Goal: Transaction & Acquisition: Subscribe to service/newsletter

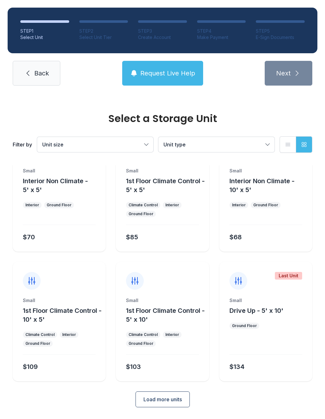
scroll to position [34, 0]
click at [179, 407] on button "Load more units" at bounding box center [162, 400] width 54 height 16
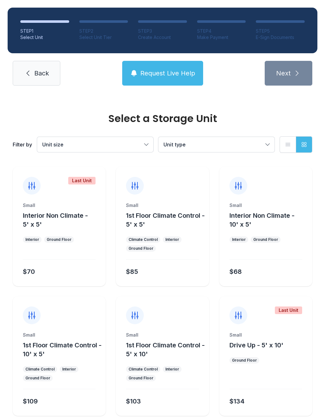
scroll to position [0, 0]
click at [259, 260] on div at bounding box center [265, 255] width 73 height 9
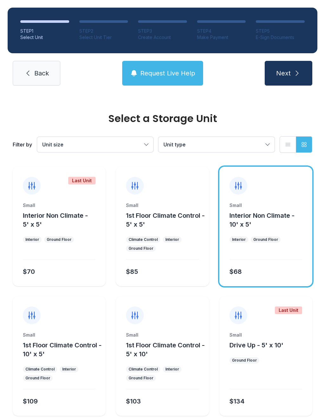
click at [262, 140] on button "Unit type" at bounding box center [216, 144] width 116 height 15
click at [144, 145] on button "Unit size" at bounding box center [95, 144] width 116 height 15
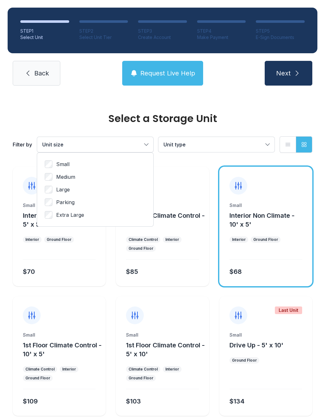
click at [66, 161] on span "Small" at bounding box center [62, 165] width 13 height 8
click at [261, 140] on button "Unit type" at bounding box center [216, 144] width 116 height 15
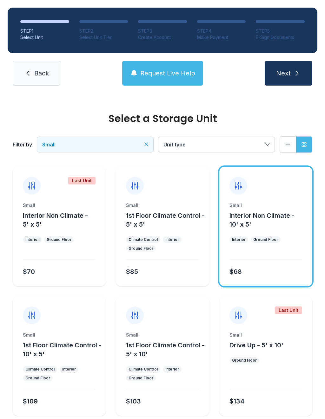
click at [288, 242] on ul "Interior Ground Floor" at bounding box center [265, 240] width 73 height 6
click at [277, 246] on div "Small Interior Non Climate - 10' x 5' Interior Ground Floor $68" at bounding box center [265, 244] width 93 height 84
click at [275, 218] on span "Interior Non Climate - 10' x 5'" at bounding box center [261, 220] width 65 height 16
click at [235, 267] on div "$68" at bounding box center [235, 271] width 12 height 9
click at [285, 72] on span "Next" at bounding box center [283, 73] width 15 height 9
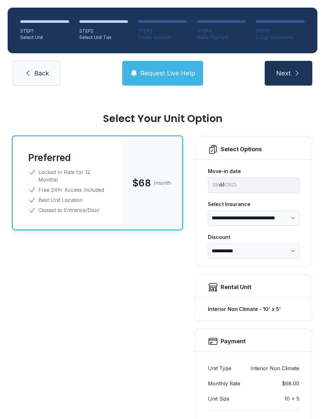
click at [282, 69] on span "Next" at bounding box center [283, 73] width 15 height 9
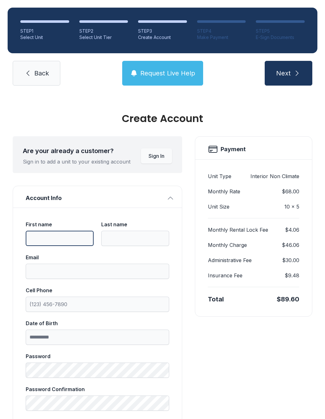
click at [71, 233] on input "First name" at bounding box center [60, 238] width 68 height 15
type input "****"
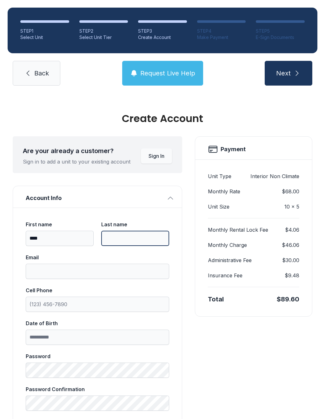
click at [134, 238] on input "Last name" at bounding box center [135, 238] width 68 height 15
type input "******"
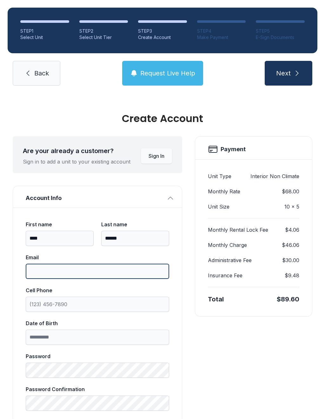
click at [104, 270] on input "Email" at bounding box center [97, 271] width 143 height 15
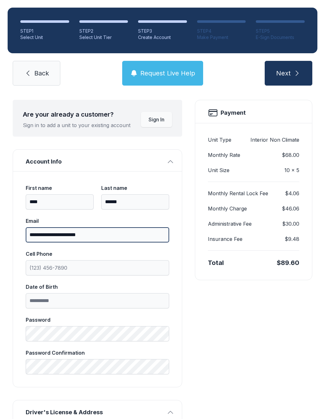
scroll to position [43, 0]
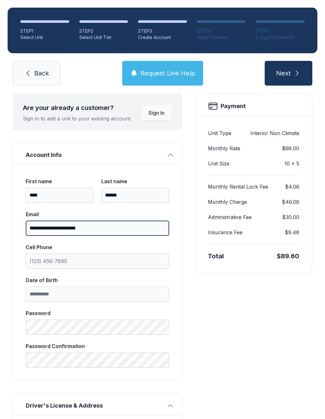
type input "**********"
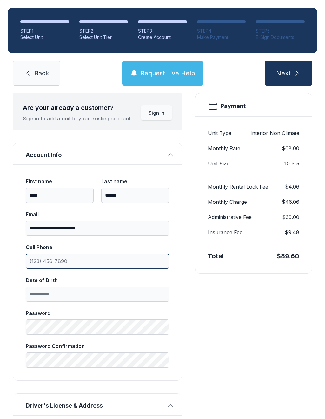
click at [119, 256] on input "Cell Phone" at bounding box center [97, 261] width 143 height 15
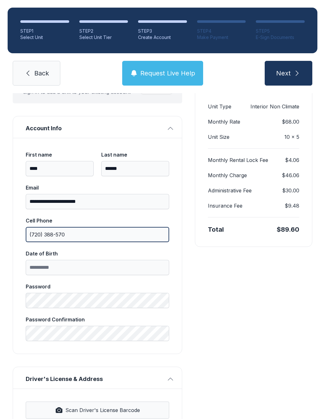
scroll to position [75, 0]
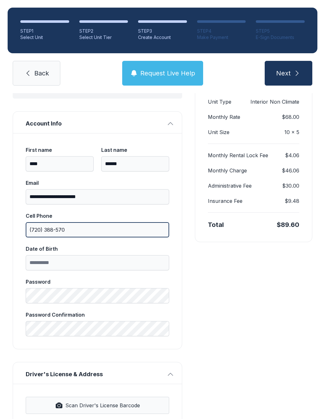
type input "(720) 388-570"
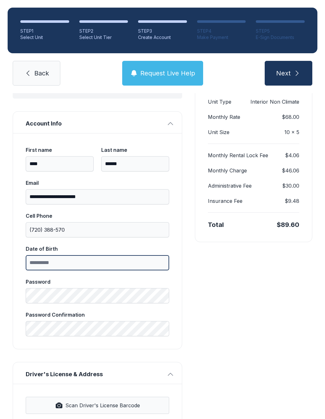
click at [107, 257] on label "Date of Birth" at bounding box center [97, 257] width 143 height 25
click at [107, 257] on input "Date of Birth" at bounding box center [97, 262] width 143 height 15
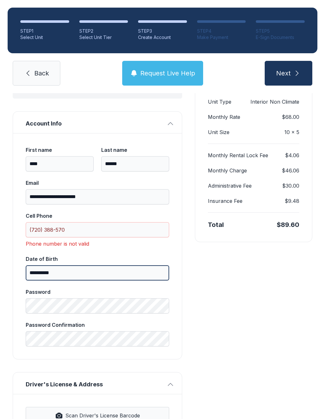
type input "**********"
click at [54, 229] on input "(720) 388-570" at bounding box center [97, 229] width 143 height 15
click at [57, 225] on input "(720) 388-570" at bounding box center [97, 229] width 143 height 15
click at [60, 227] on input "(720) 388-570" at bounding box center [97, 229] width 143 height 15
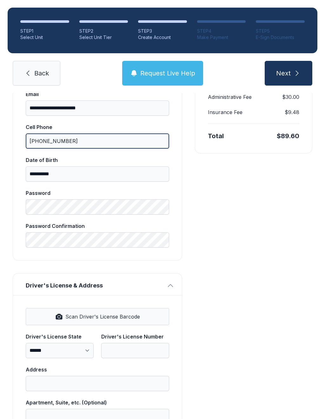
scroll to position [170, 0]
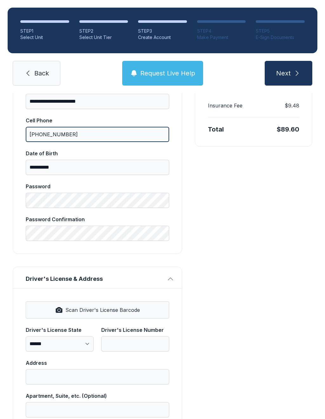
type input "[PHONE_NUMBER]"
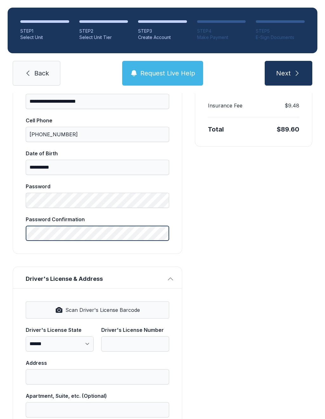
click at [288, 73] on button "Next" at bounding box center [289, 73] width 48 height 25
type input "*"
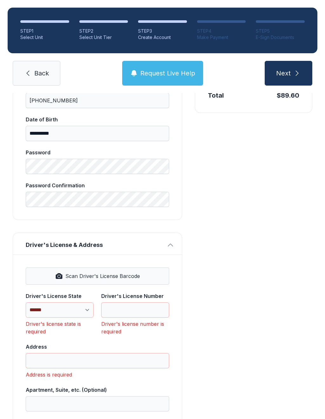
scroll to position [205, 0]
click at [139, 275] on span "Scan Driver's License Barcode" at bounding box center [102, 276] width 75 height 8
select select "**"
type input "*********"
type input "**********"
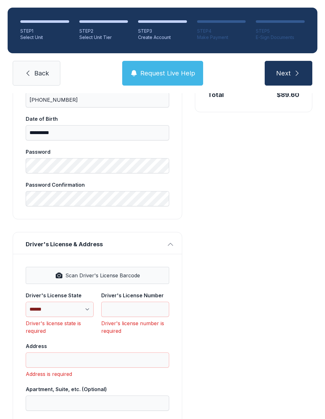
type input "******"
select select "**"
type input "*****"
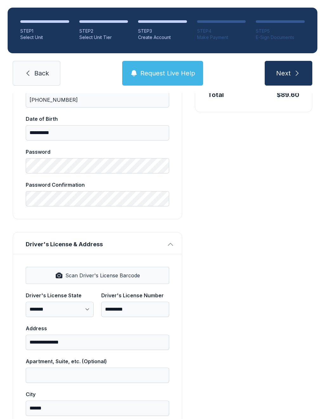
click at [43, 67] on link "Back" at bounding box center [37, 73] width 48 height 25
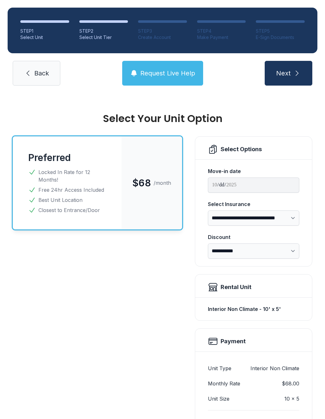
click at [42, 70] on span "Back" at bounding box center [41, 73] width 15 height 9
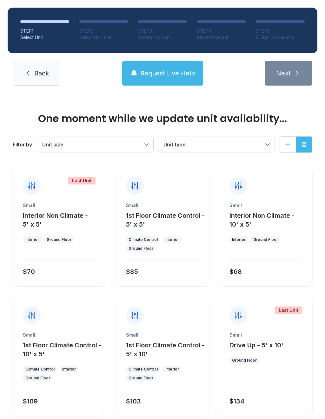
click at [45, 69] on span "Back" at bounding box center [41, 73] width 15 height 9
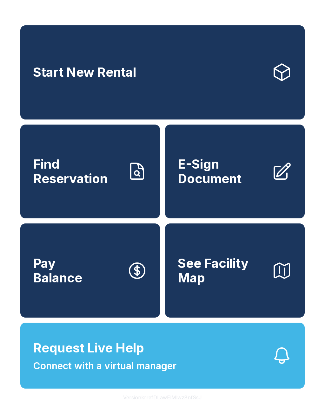
click at [45, 69] on span "Start New Rental" at bounding box center [84, 72] width 103 height 15
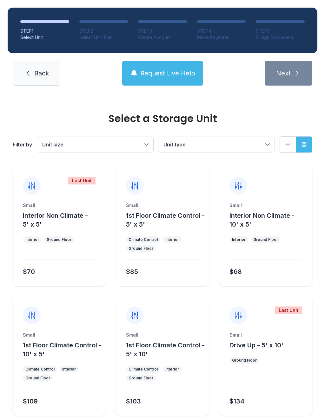
click at [44, 78] on link "Back" at bounding box center [37, 73] width 48 height 25
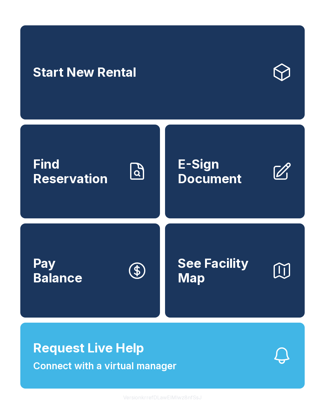
click at [35, 84] on link "Start New Rental" at bounding box center [162, 72] width 284 height 94
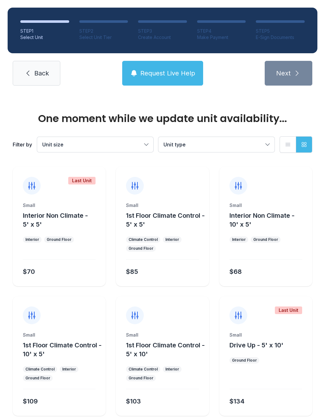
click at [47, 78] on link "Back" at bounding box center [37, 73] width 48 height 25
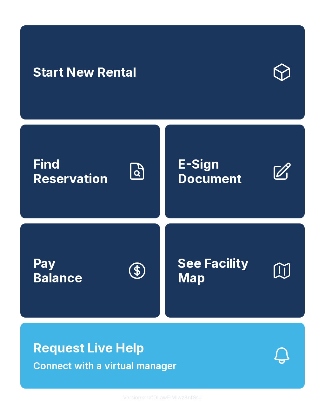
click at [256, 186] on span "E-Sign Document" at bounding box center [222, 171] width 89 height 29
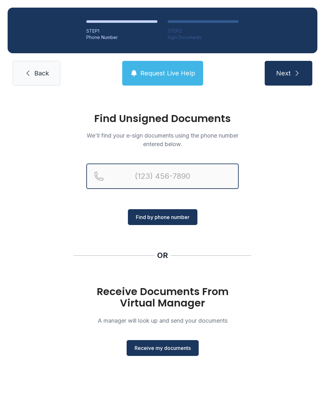
click at [144, 173] on input "Reservation phone number" at bounding box center [162, 176] width 152 height 25
type input "[PHONE_NUMBER]"
click at [288, 73] on button "Next" at bounding box center [289, 73] width 48 height 25
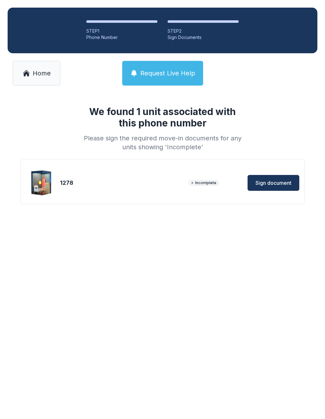
click at [270, 175] on button "Sign document" at bounding box center [273, 183] width 52 height 16
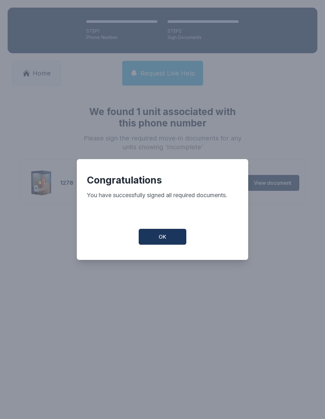
click at [179, 241] on button "OK" at bounding box center [163, 237] width 48 height 16
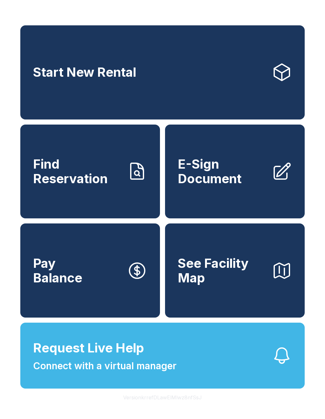
click at [222, 368] on button "Request Live Help Connect with a virtual manager" at bounding box center [162, 356] width 284 height 66
click at [229, 357] on button "Request Live Help Connect with a virtual manager" at bounding box center [162, 356] width 284 height 66
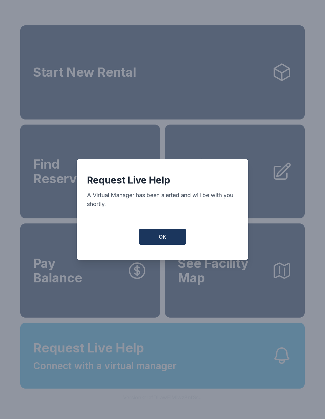
click at [181, 235] on button "OK" at bounding box center [163, 237] width 48 height 16
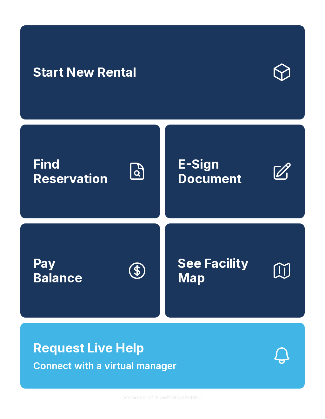
click at [107, 290] on button "Pay Balance" at bounding box center [90, 271] width 140 height 94
